Goal: Task Accomplishment & Management: Use online tool/utility

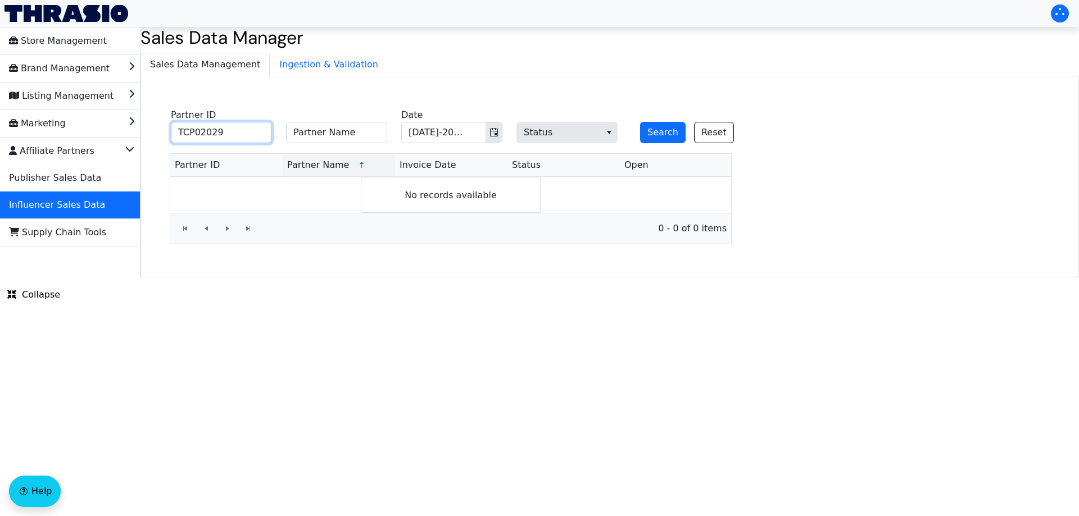
click at [238, 135] on input "TCP02029" at bounding box center [221, 132] width 101 height 21
click at [315, 135] on input "Partner Name" at bounding box center [336, 132] width 101 height 21
paste input "[PERSON_NAME]"
type input "[PERSON_NAME]"
drag, startPoint x: 232, startPoint y: 131, endPoint x: 137, endPoint y: 131, distance: 95.5
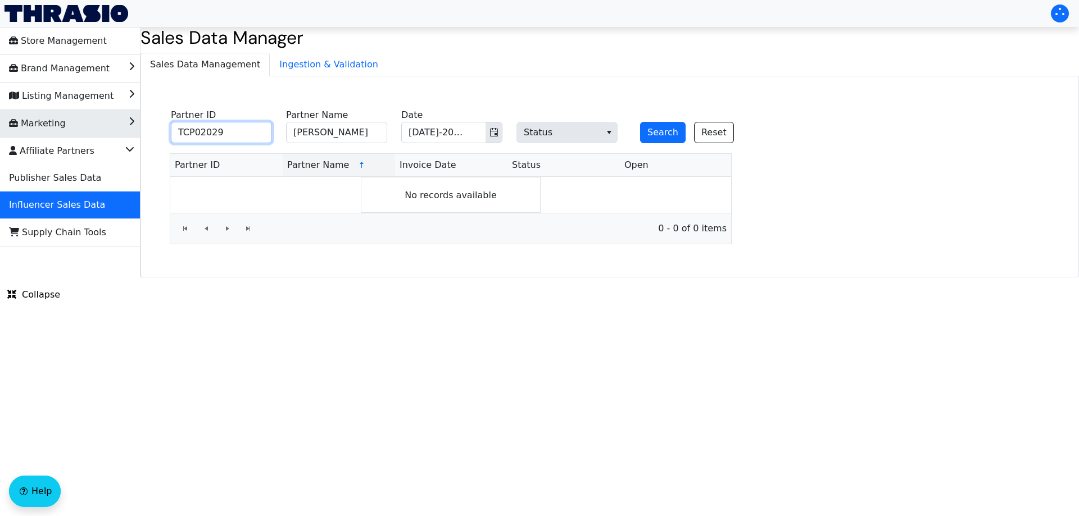
click at [151, 131] on div "TCP02029 Partner ID [PERSON_NAME] Partner Name [DATE]-2025 Date Status Search R…" at bounding box center [451, 174] width 602 height 139
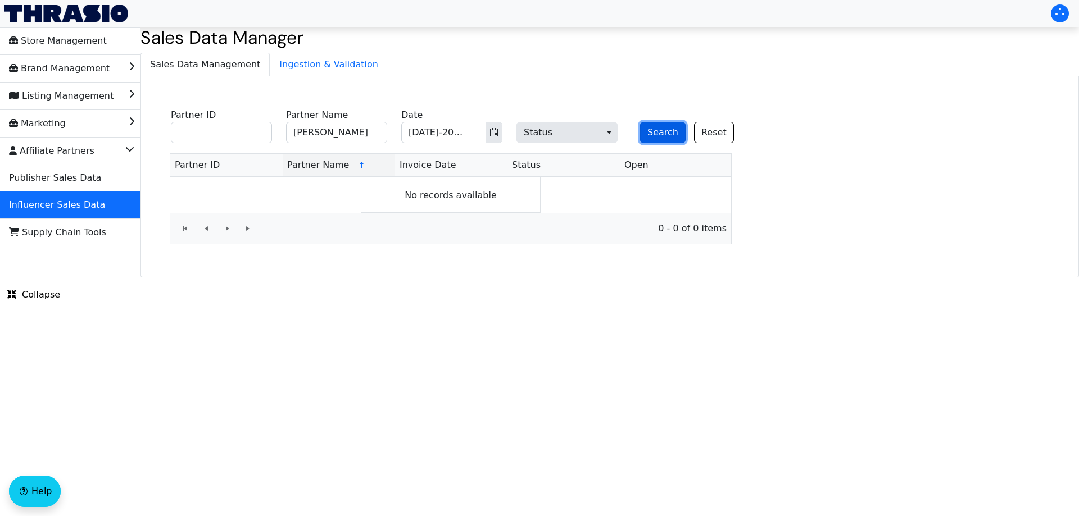
click at [661, 131] on button "Search" at bounding box center [663, 132] width 46 height 21
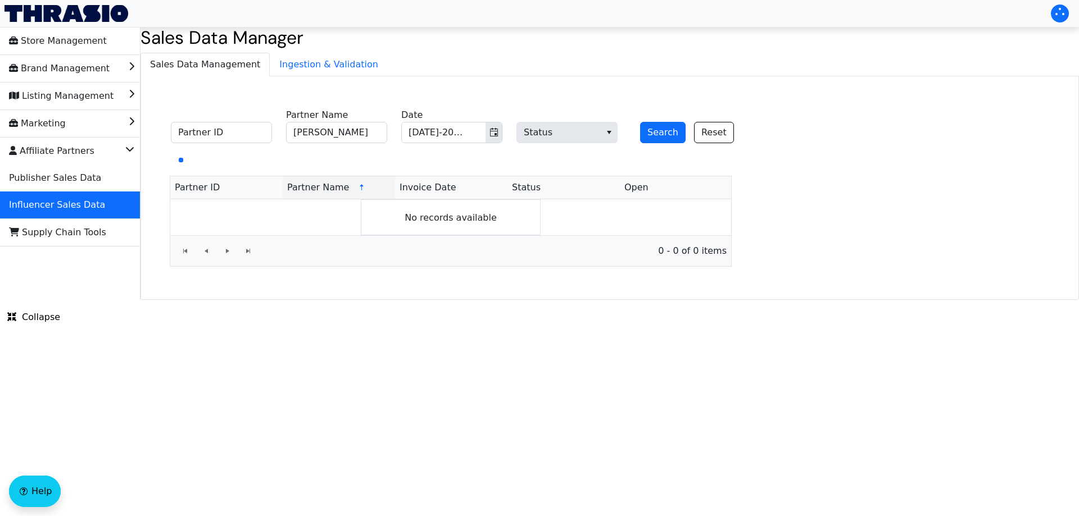
click at [838, 123] on div "Partner ID [PERSON_NAME] Partner Name [DATE]-2025 Date Status Search Reset Part…" at bounding box center [609, 188] width 938 height 224
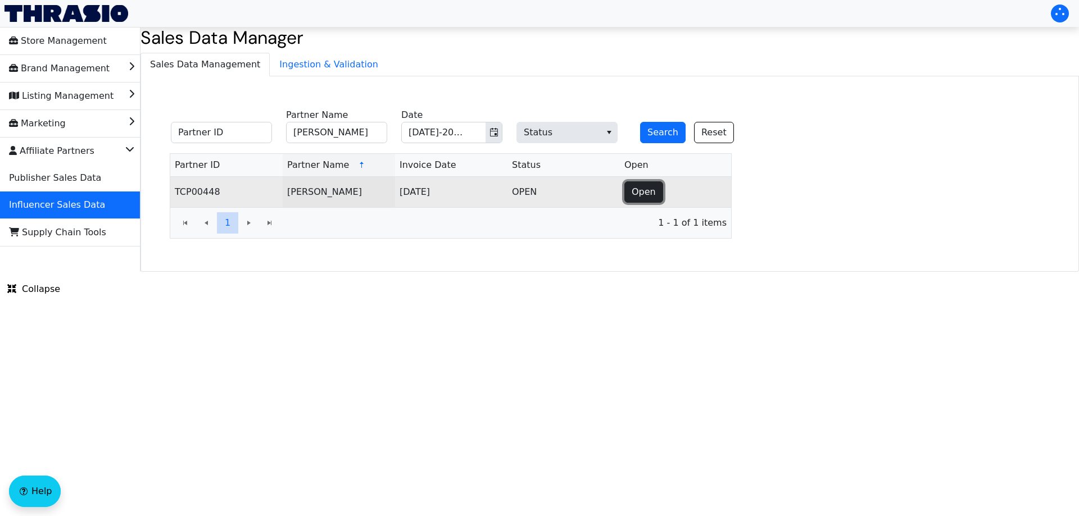
click at [644, 196] on span "Open" at bounding box center [644, 191] width 24 height 13
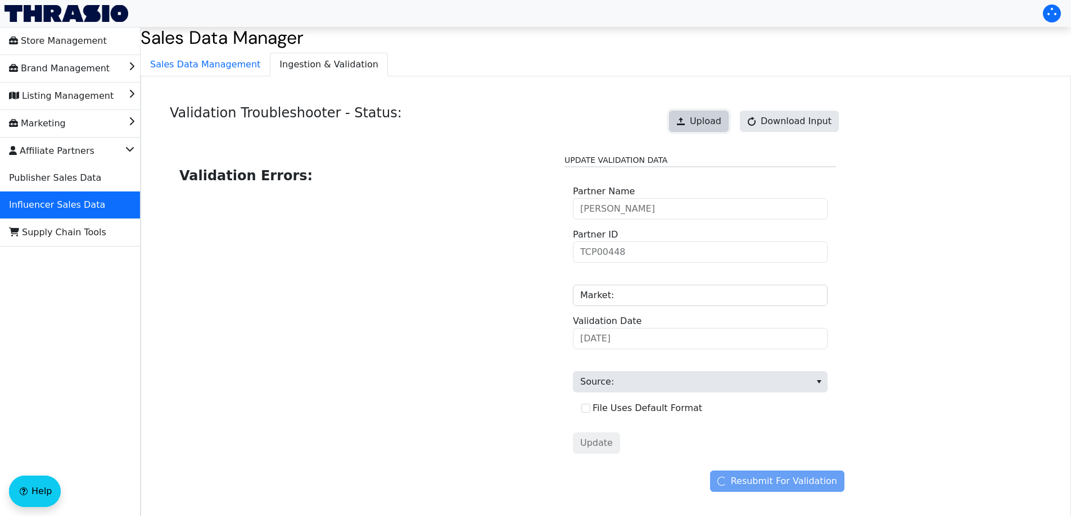
click at [709, 125] on span "Upload" at bounding box center [705, 121] width 31 height 13
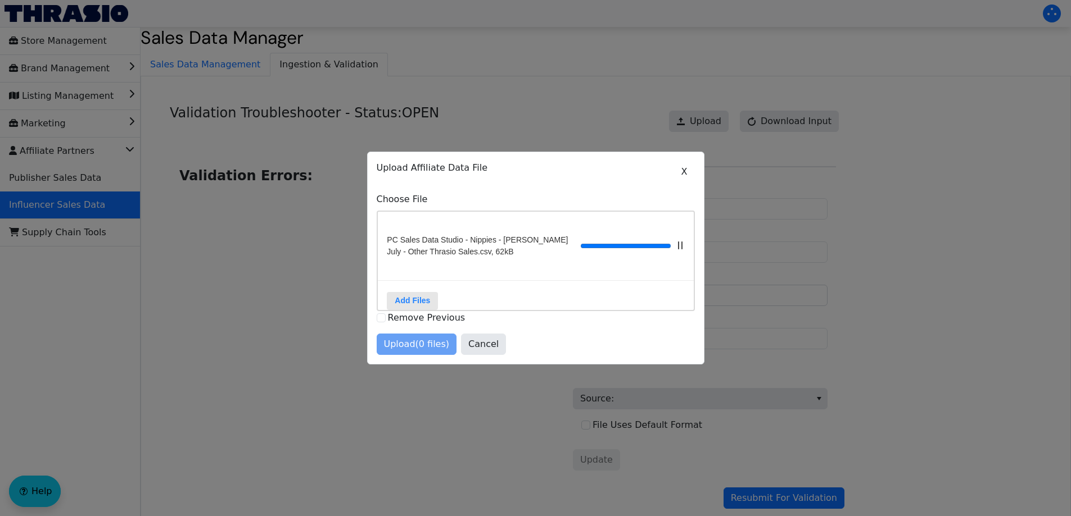
click at [420, 350] on div "Upload (0 files) Cancel" at bounding box center [536, 344] width 318 height 21
click at [420, 350] on span "Upload (1 files)" at bounding box center [417, 344] width 66 height 13
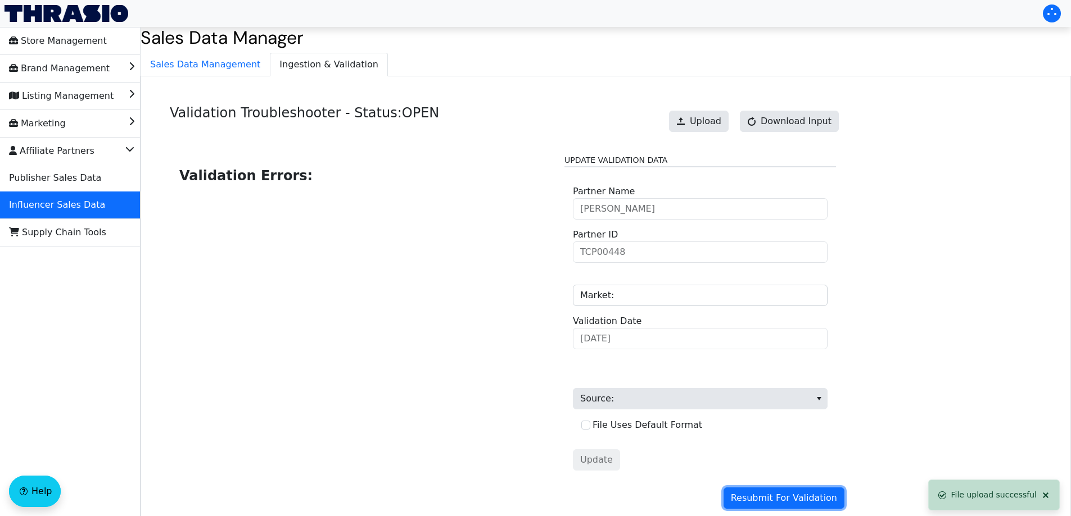
click at [781, 496] on span "Resubmit For Validation" at bounding box center [784, 498] width 106 height 13
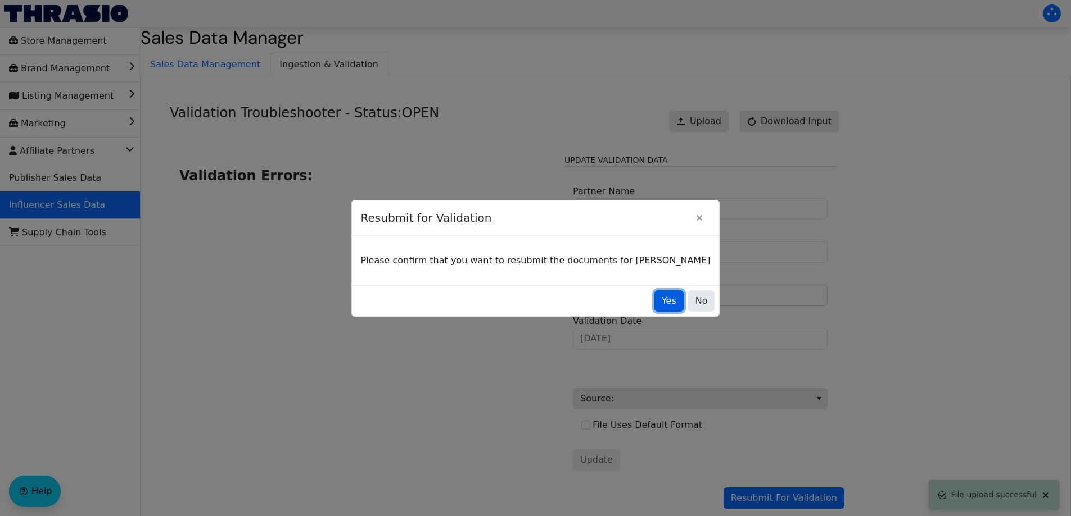
click at [661, 301] on span "Yes" at bounding box center [668, 300] width 15 height 13
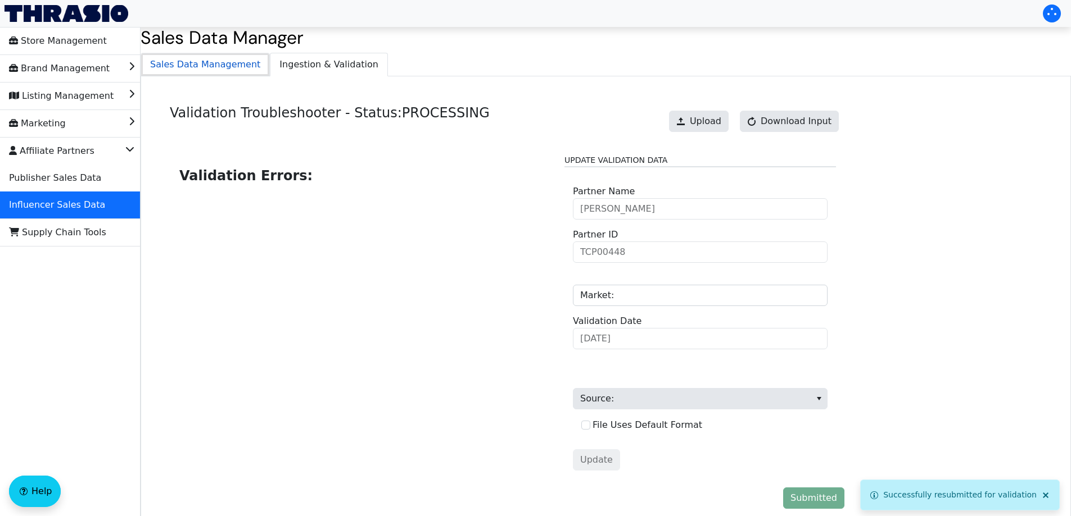
click at [239, 75] on span "Sales Data Management" at bounding box center [205, 64] width 128 height 22
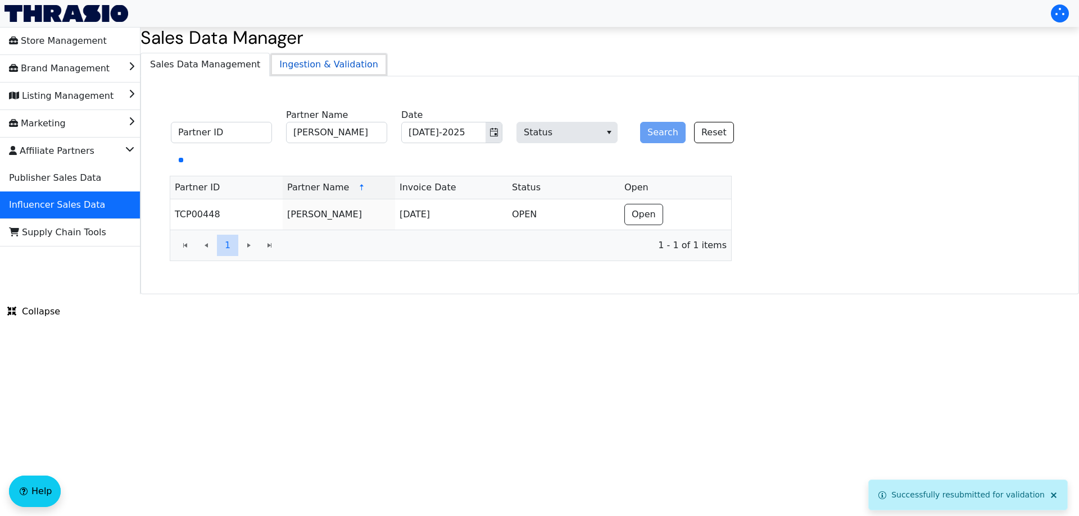
click at [278, 72] on span "Ingestion & Validation" at bounding box center [328, 64] width 117 height 22
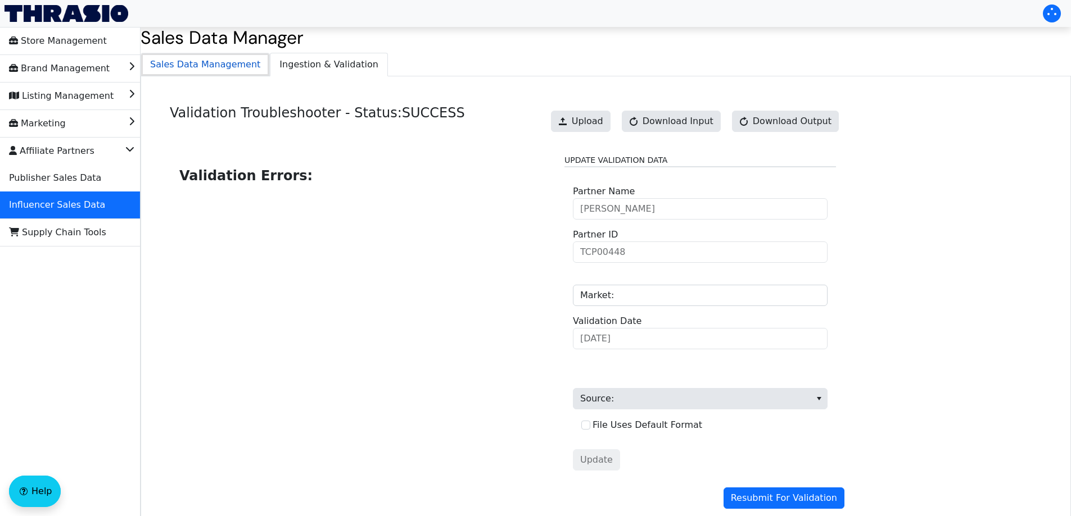
click at [224, 69] on span "Sales Data Management" at bounding box center [205, 64] width 128 height 22
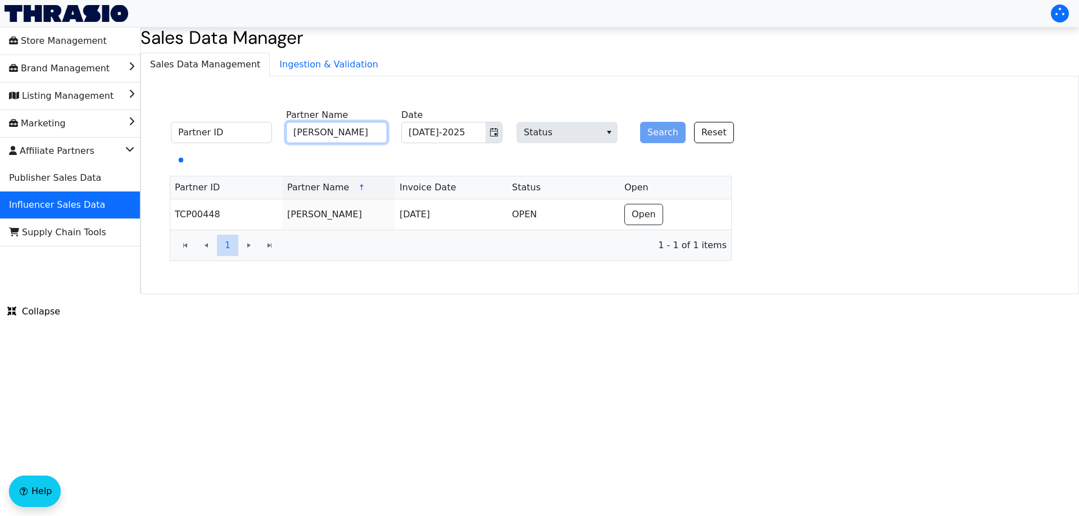
click at [303, 130] on input "[PERSON_NAME]" at bounding box center [336, 132] width 101 height 21
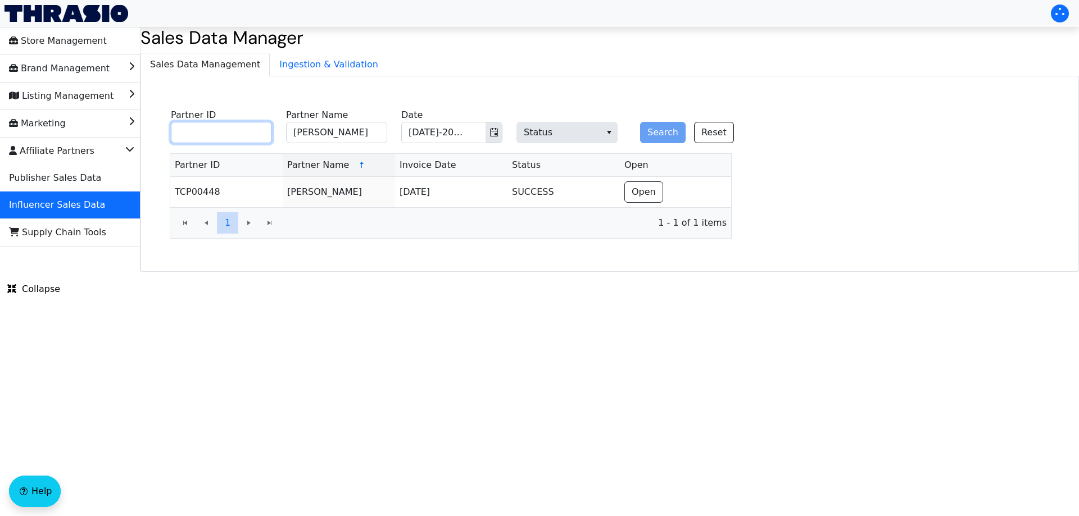
click at [240, 131] on input "Partner ID" at bounding box center [221, 132] width 101 height 21
paste input "TCP02031"
type input "TCP02031"
drag, startPoint x: 352, startPoint y: 135, endPoint x: 279, endPoint y: 132, distance: 73.1
click at [311, 134] on input "[PERSON_NAME]" at bounding box center [336, 132] width 101 height 21
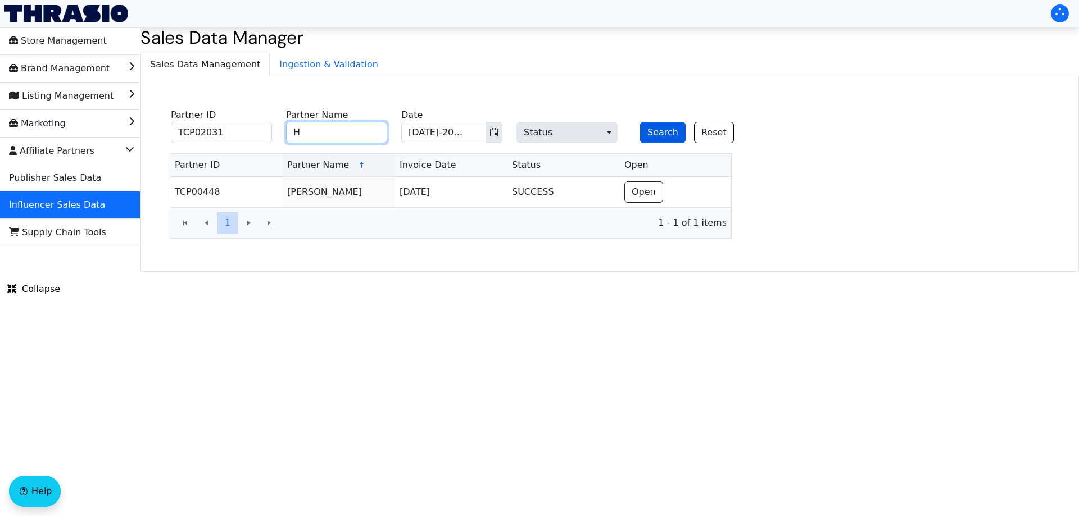
type input "H"
click at [675, 132] on button "Search" at bounding box center [663, 132] width 46 height 21
